Goal: Task Accomplishment & Management: Use online tool/utility

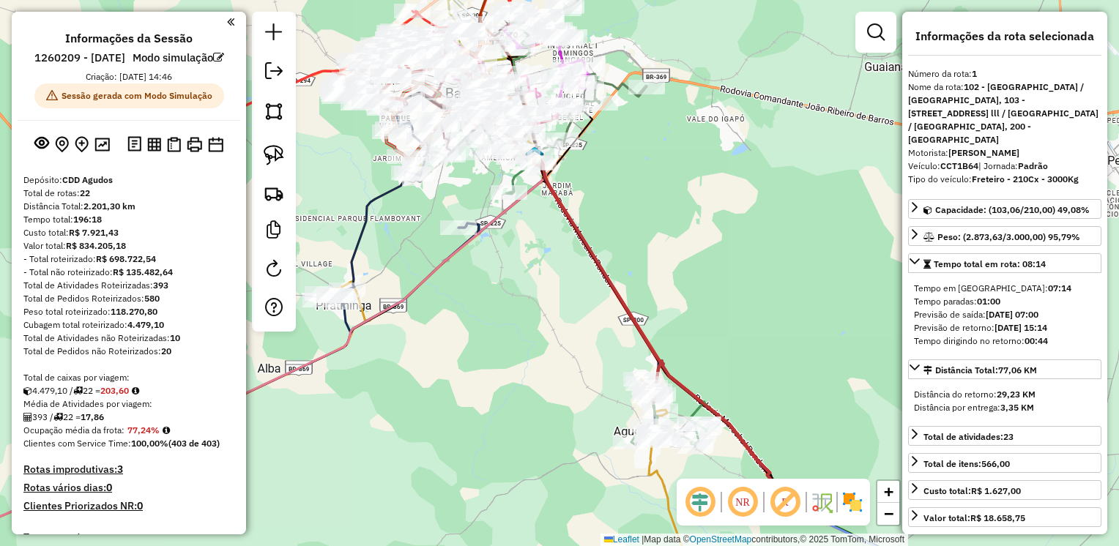
select select "**********"
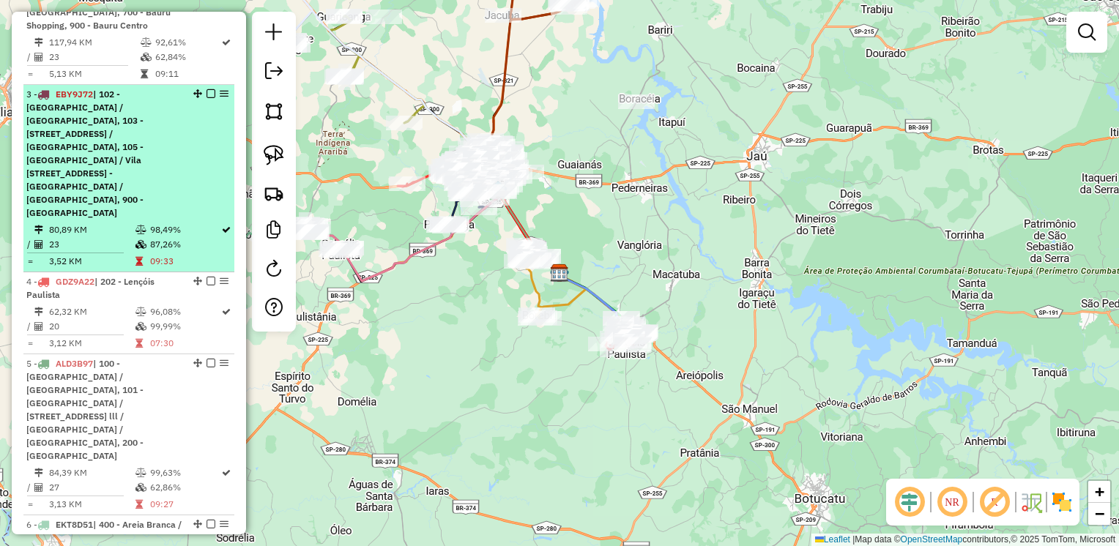
scroll to position [879, 0]
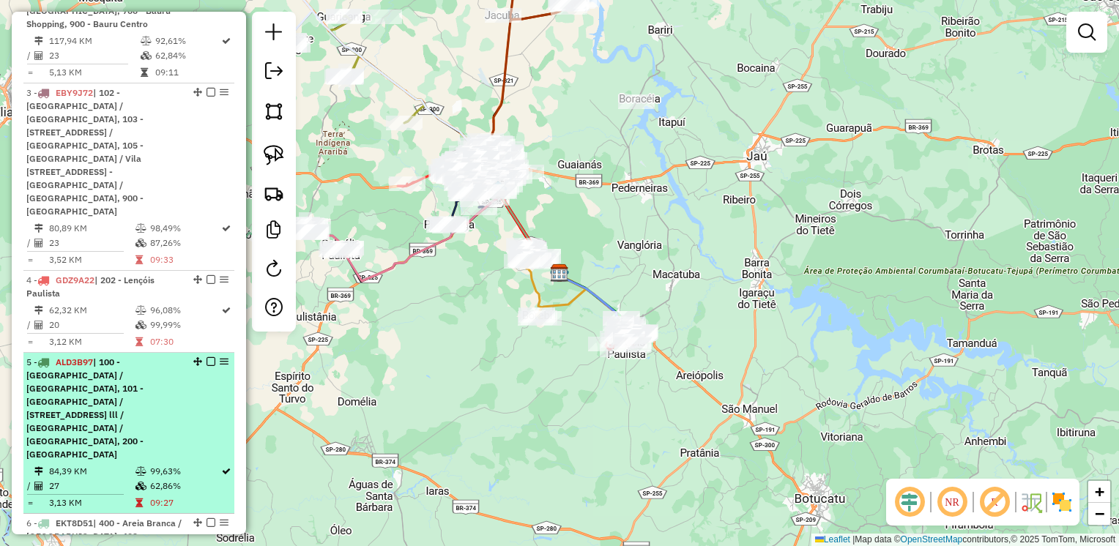
click at [114, 357] on span "| 100 - [GEOGRAPHIC_DATA] / [GEOGRAPHIC_DATA], 101 - [GEOGRAPHIC_DATA] / [STREE…" at bounding box center [84, 408] width 117 height 103
select select "**********"
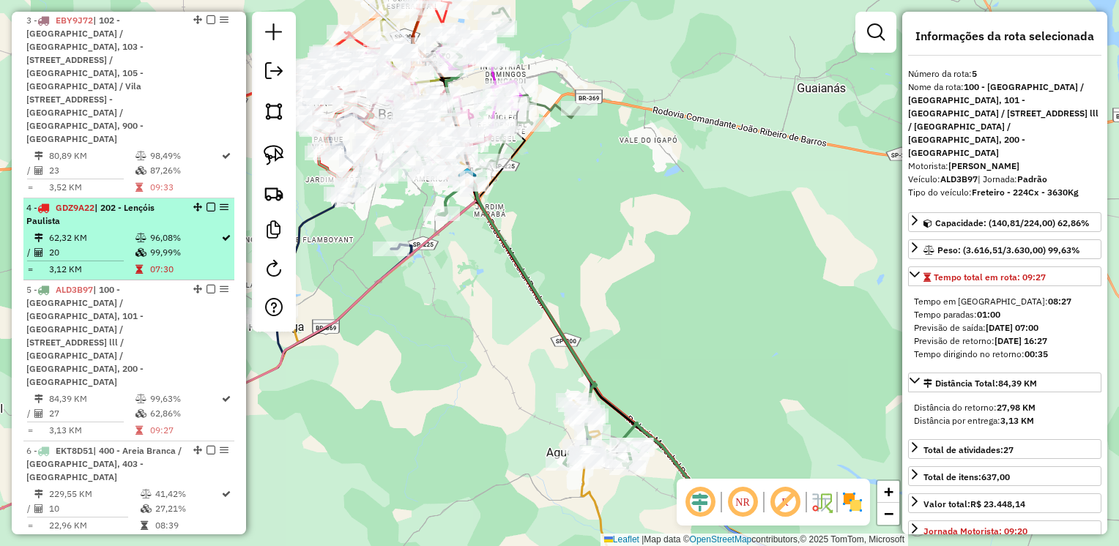
scroll to position [952, 0]
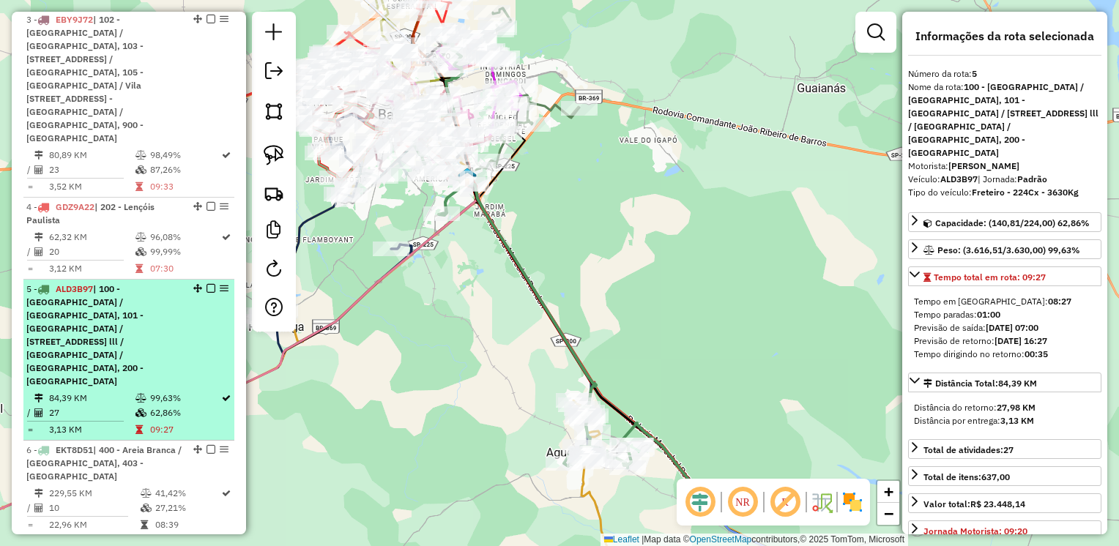
click at [163, 283] on div "5 - ALD3B97 | 100 - Parque das Nações / Parque Rossi, 101 - Nova Bauru / Parque…" at bounding box center [103, 335] width 155 height 105
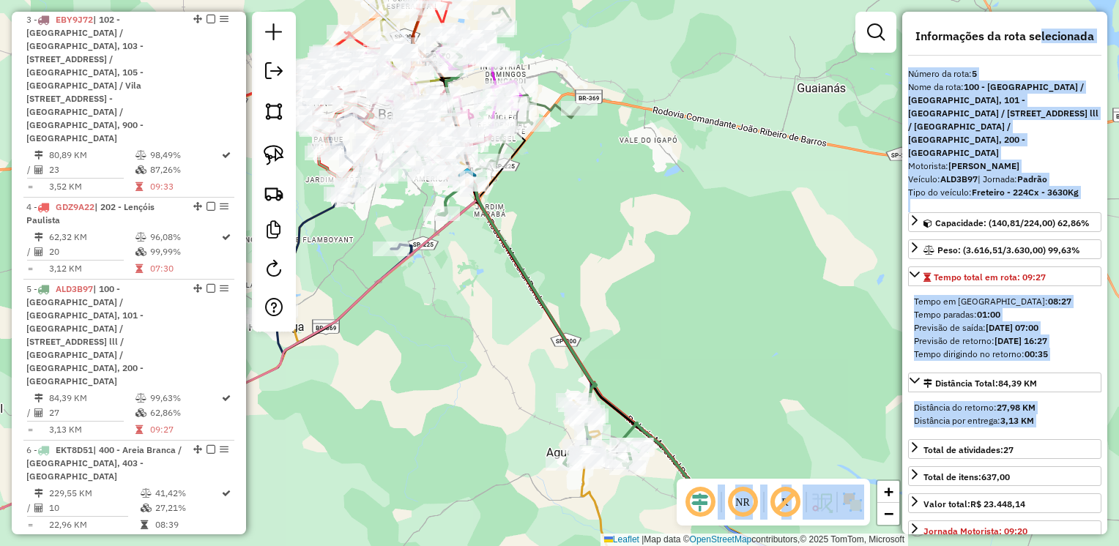
drag, startPoint x: 999, startPoint y: 47, endPoint x: 677, endPoint y: 72, distance: 323.2
click at [677, 72] on hb-router-mapa "Informações da Sessão 1260209 - 05/09/2025 Modo simulação Criação: 05/09/2025 1…" at bounding box center [559, 273] width 1119 height 546
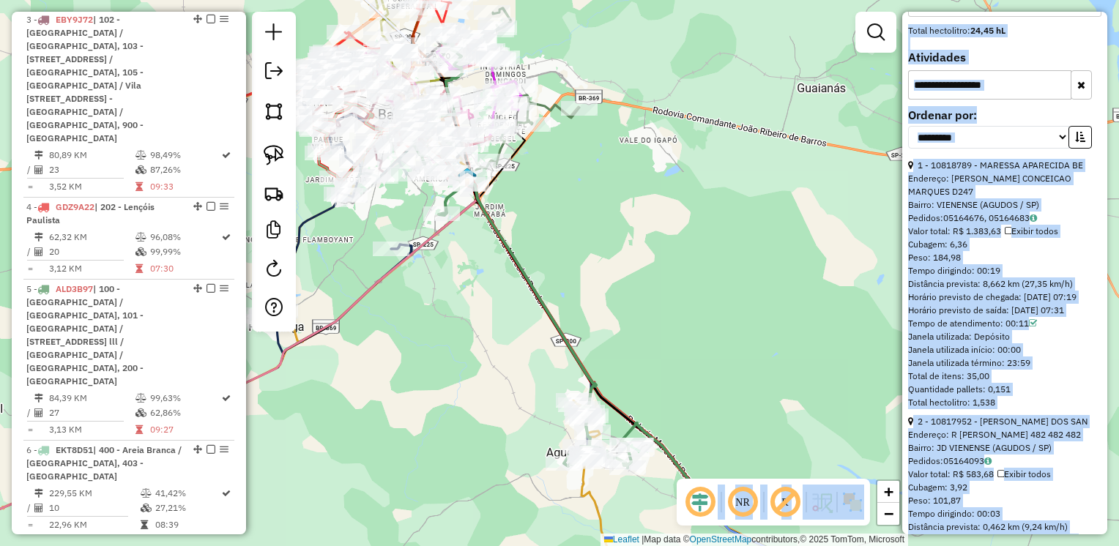
scroll to position [586, 0]
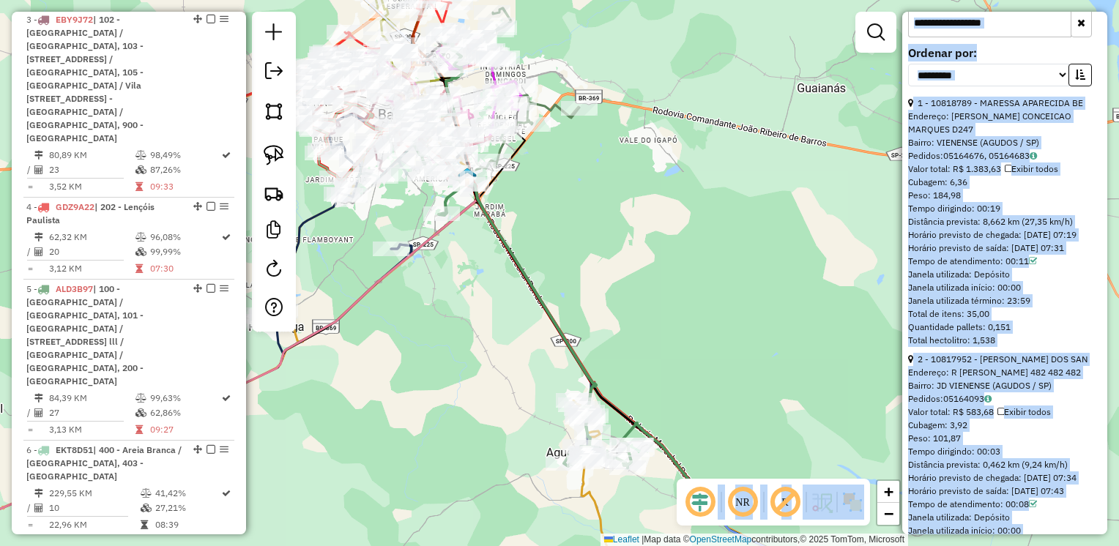
click at [1033, 242] on div "Horário previsto de saída: 05/09/2025 07:31" at bounding box center [1004, 248] width 193 height 13
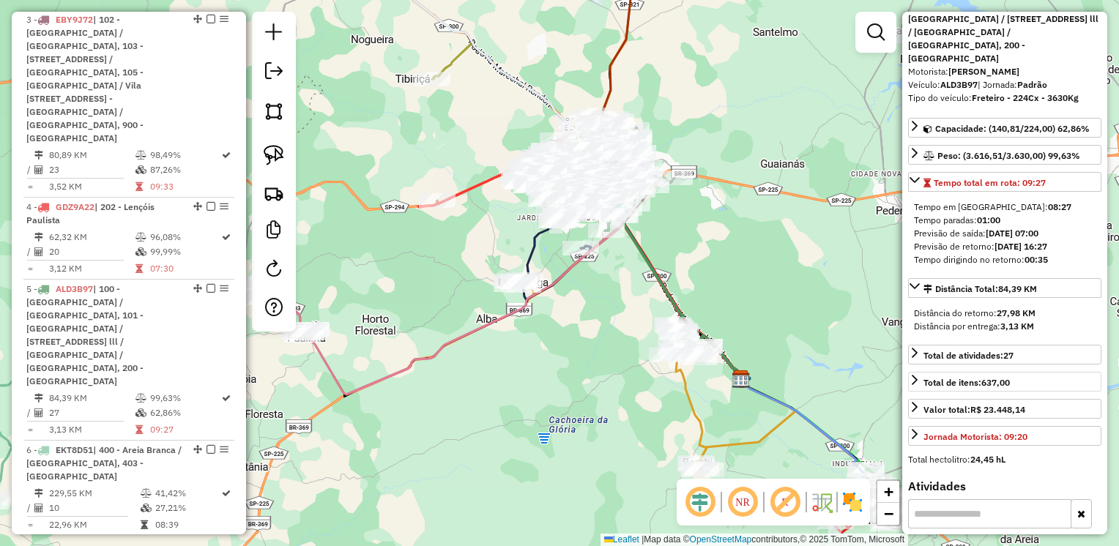
scroll to position [73, 0]
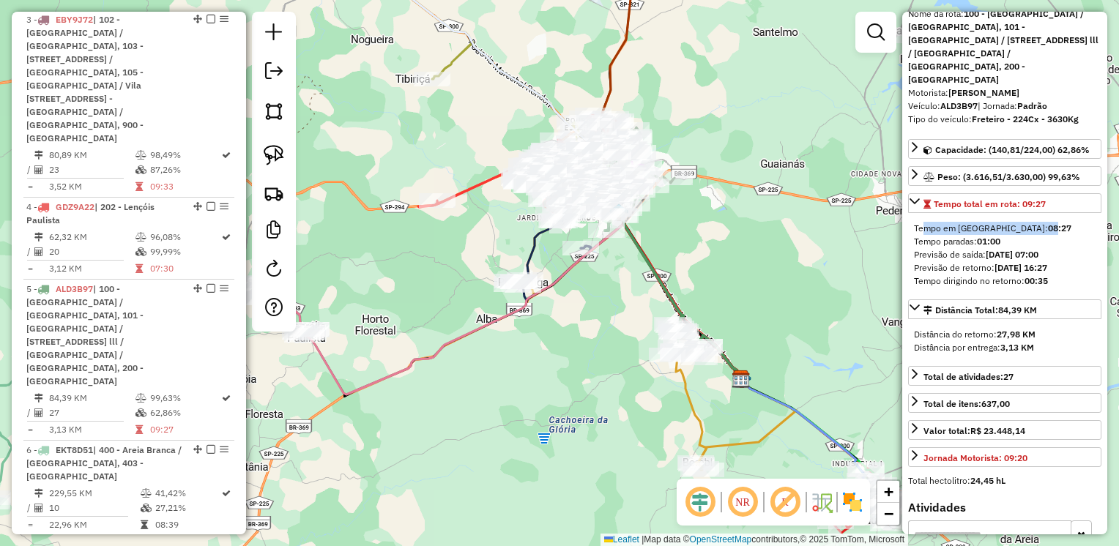
drag, startPoint x: 918, startPoint y: 202, endPoint x: 987, endPoint y: 198, distance: 69.7
click at [987, 222] on div "Tempo em rota: 08:27" at bounding box center [1005, 228] width 182 height 13
drag, startPoint x: 987, startPoint y: 198, endPoint x: 917, endPoint y: 215, distance: 72.5
click at [917, 235] on div "Tempo paradas: 01:00" at bounding box center [1005, 241] width 182 height 13
drag, startPoint x: 917, startPoint y: 215, endPoint x: 1020, endPoint y: 212, distance: 102.6
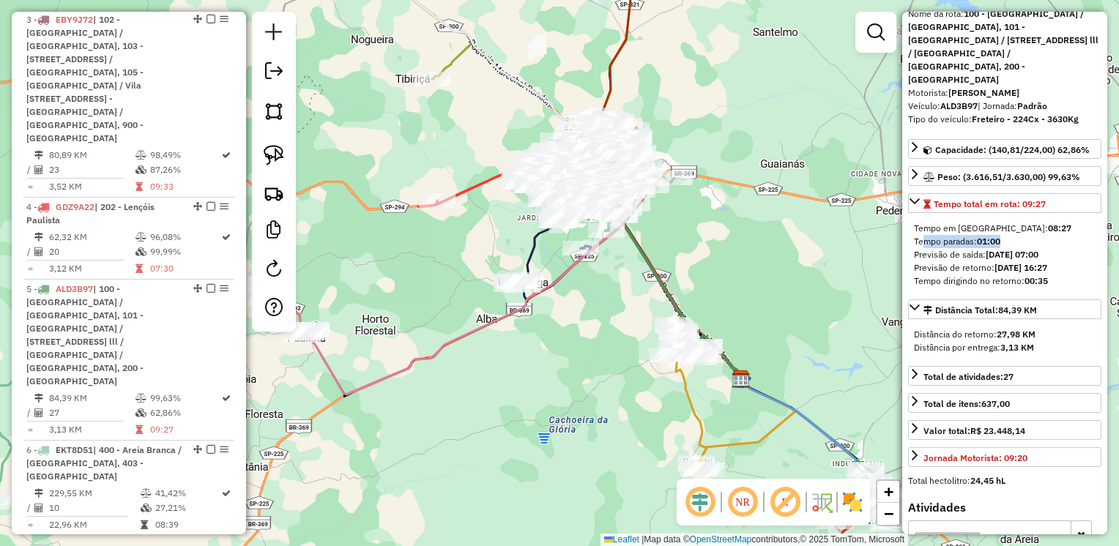
click at [1020, 235] on div "Tempo paradas: 01:00" at bounding box center [1005, 241] width 182 height 13
click at [1001, 236] on strong "01:00" at bounding box center [988, 241] width 23 height 11
